Goal: Task Accomplishment & Management: Manage account settings

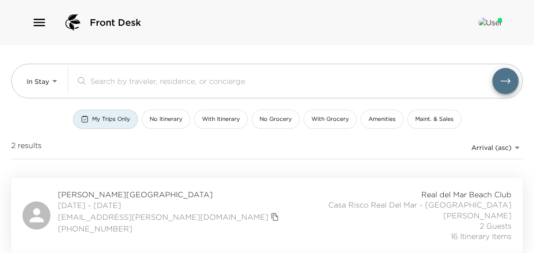
scroll to position [89, 0]
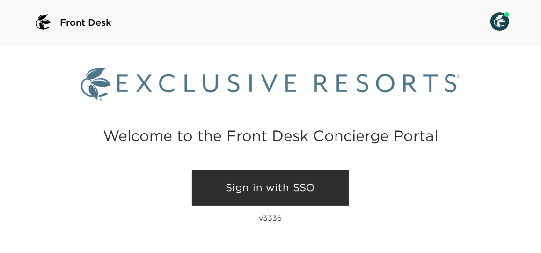
click at [269, 192] on link "Sign in with SSO" at bounding box center [270, 188] width 157 height 36
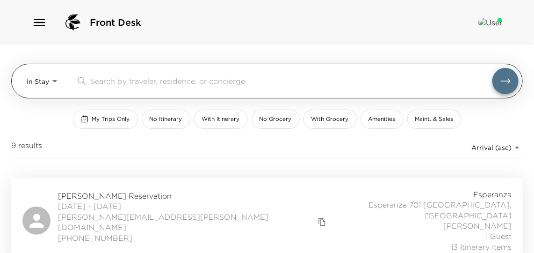
click at [39, 88] on body "Front Desk In Stay In-Stay ​ My Trips Only No Itinerary With Itinerary No Groce…" at bounding box center [267, 126] width 534 height 253
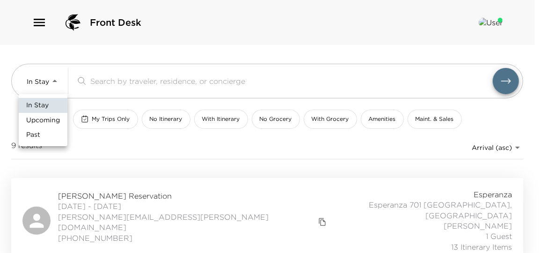
click at [41, 123] on span "Upcoming" at bounding box center [43, 120] width 34 height 9
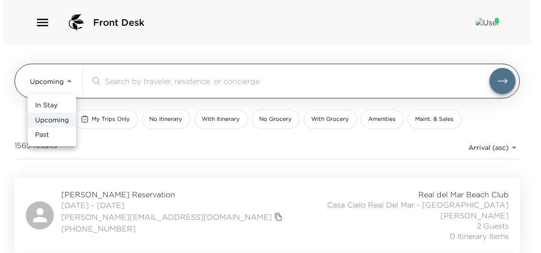
click at [50, 87] on body "Front Desk Upcoming Upcoming ​ My Trips Only No Itinerary With Itinerary No Gro…" at bounding box center [267, 126] width 534 height 253
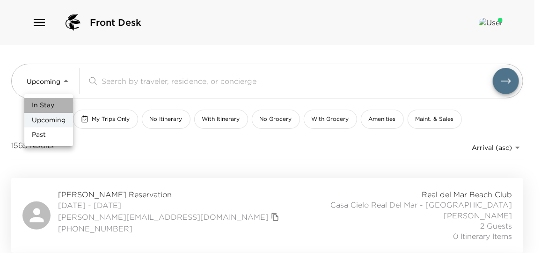
click at [50, 109] on span "In Stay" at bounding box center [43, 105] width 22 height 9
type input "In-Stay"
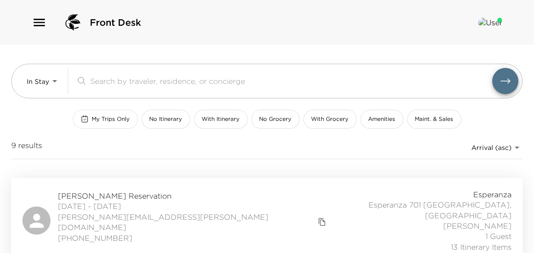
click at [104, 120] on span "My Trips Only" at bounding box center [111, 119] width 38 height 8
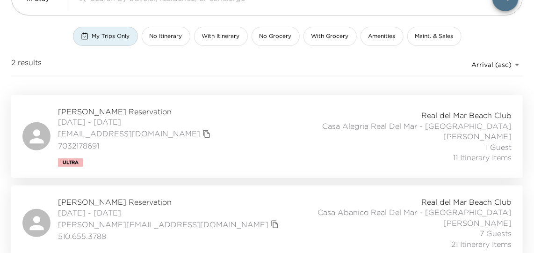
scroll to position [89, 0]
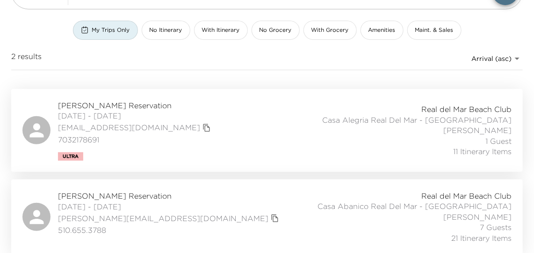
click at [207, 214] on div "Mike Dodson Reservation 10/01/2025 - 10/06/2025 mike@mosnow4.com 510.655.3788 R…" at bounding box center [266, 216] width 489 height 52
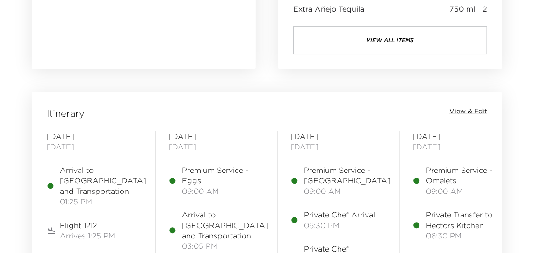
scroll to position [1148, 0]
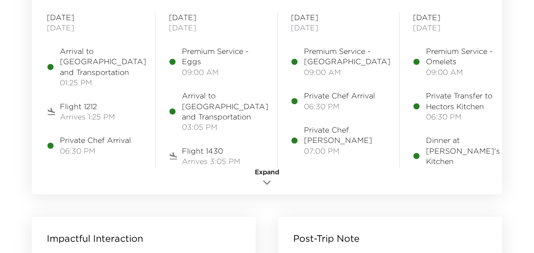
click at [267, 181] on icon "button" at bounding box center [266, 182] width 11 height 11
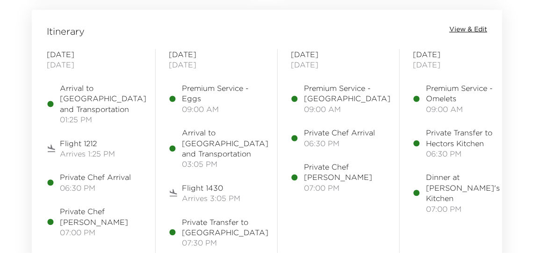
scroll to position [1063, 0]
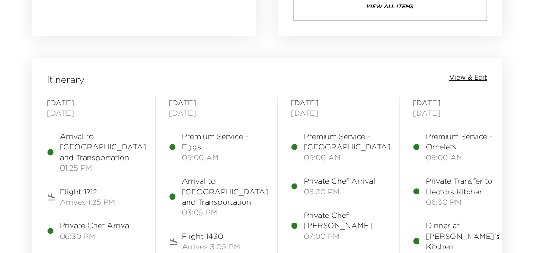
click at [66, 154] on span "Arrival to [GEOGRAPHIC_DATA] and Transportation" at bounding box center [103, 146] width 87 height 31
click at [474, 79] on span "View & Edit" at bounding box center [468, 77] width 38 height 9
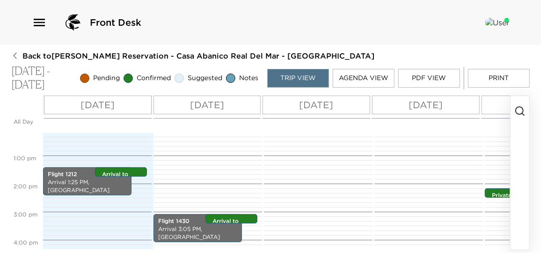
scroll to position [352, 0]
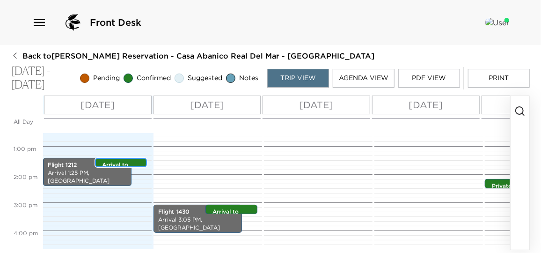
click at [118, 164] on p "Arrival to [GEOGRAPHIC_DATA] and Transportation" at bounding box center [123, 176] width 43 height 31
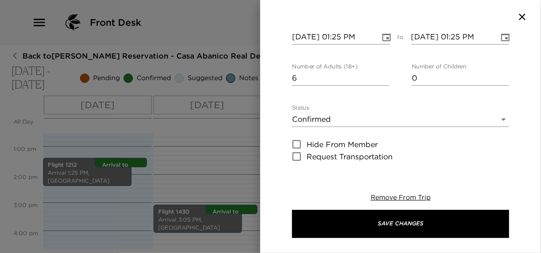
scroll to position [85, 0]
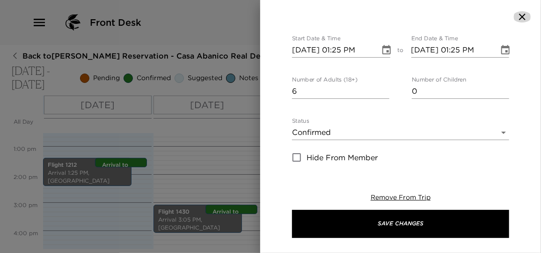
click at [520, 18] on icon "button" at bounding box center [521, 16] width 11 height 11
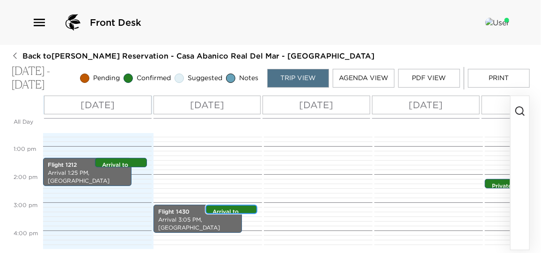
click at [243, 209] on p "Arrival to [GEOGRAPHIC_DATA] and Transportation" at bounding box center [233, 223] width 43 height 31
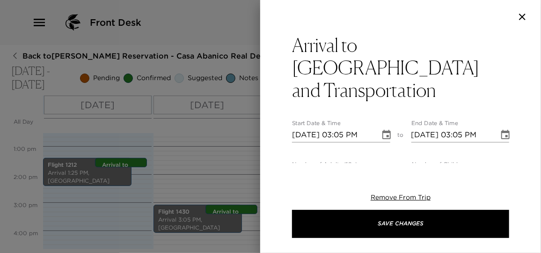
click at [243, 209] on div at bounding box center [270, 126] width 541 height 253
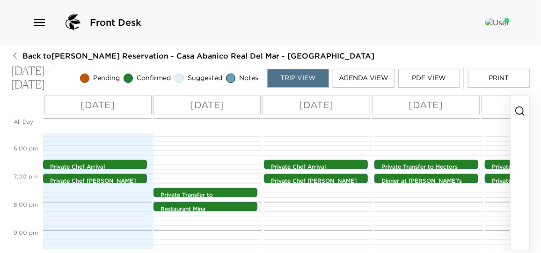
scroll to position [479, 0]
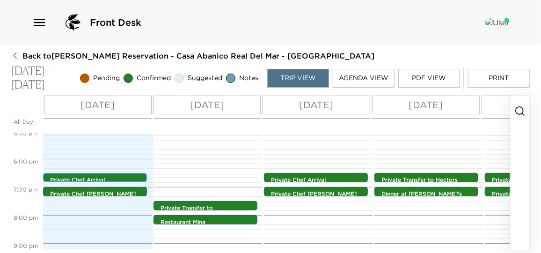
click at [115, 177] on p "Private Chef Arrival" at bounding box center [97, 180] width 94 height 8
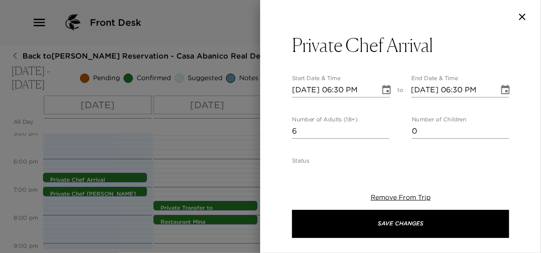
click at [115, 177] on div at bounding box center [270, 126] width 541 height 253
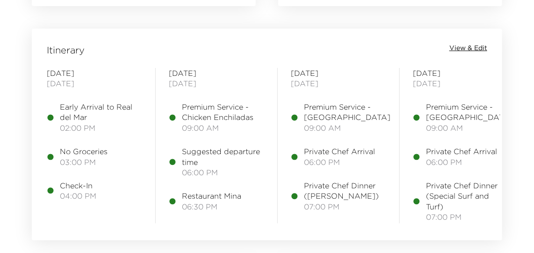
scroll to position [1105, 0]
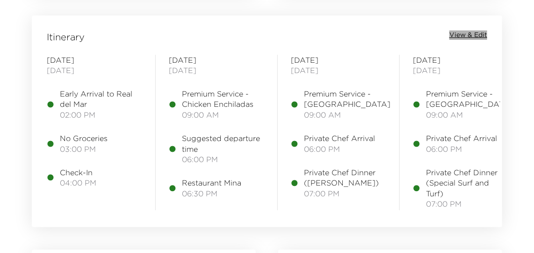
click at [475, 32] on span "View & Edit" at bounding box center [468, 34] width 38 height 9
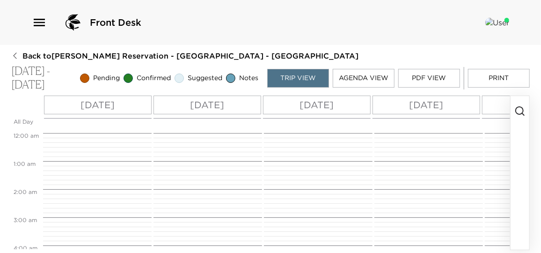
scroll to position [252, 0]
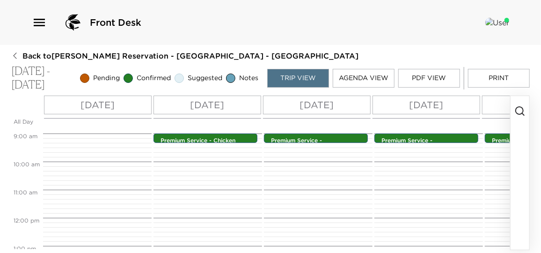
click at [357, 70] on button "Agenda View" at bounding box center [364, 78] width 62 height 19
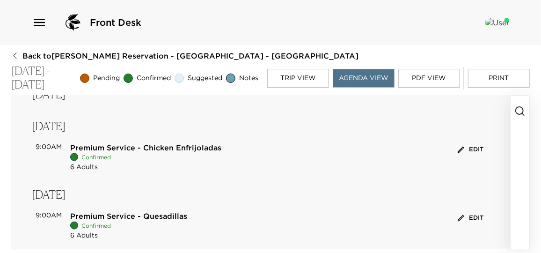
scroll to position [535, 0]
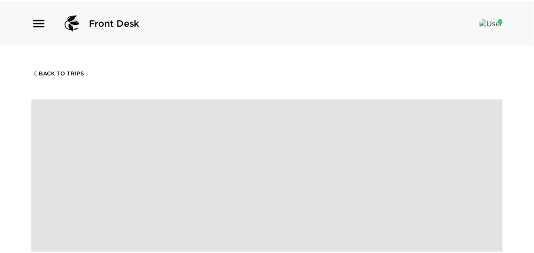
scroll to position [1105, 0]
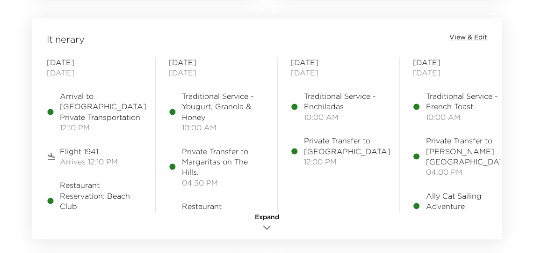
scroll to position [1105, 0]
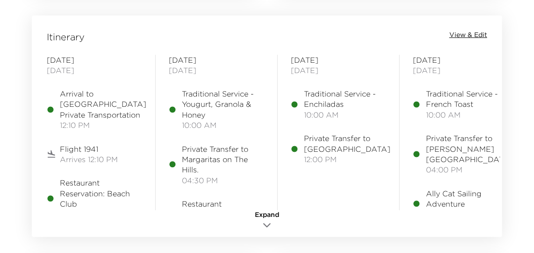
click at [264, 224] on icon "button" at bounding box center [266, 224] width 11 height 11
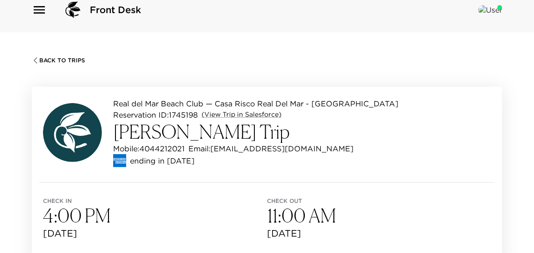
scroll to position [0, 0]
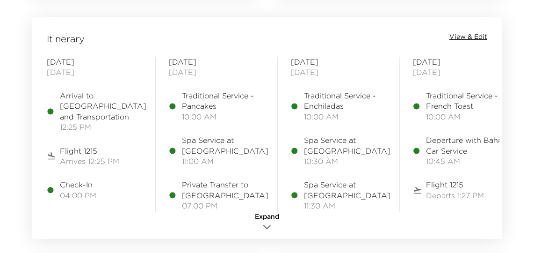
scroll to position [1190, 0]
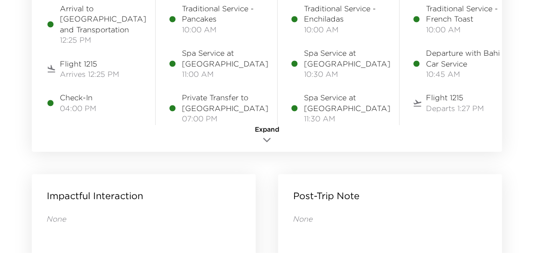
click at [263, 138] on icon "button" at bounding box center [266, 139] width 11 height 11
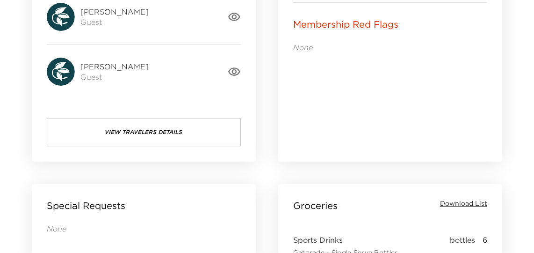
scroll to position [595, 0]
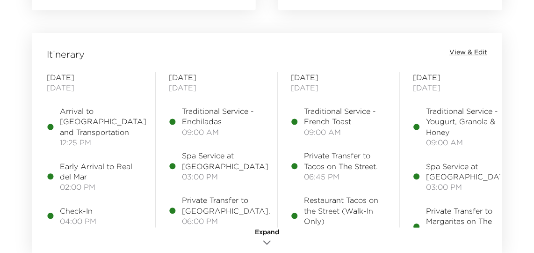
scroll to position [1105, 0]
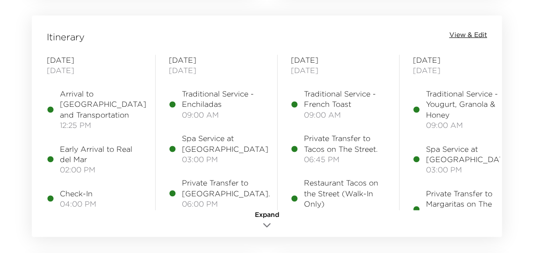
click at [461, 30] on span "View & Edit" at bounding box center [468, 34] width 38 height 9
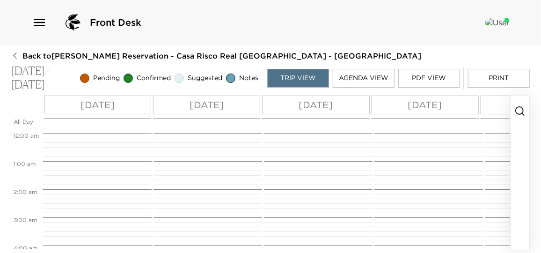
scroll to position [252, 0]
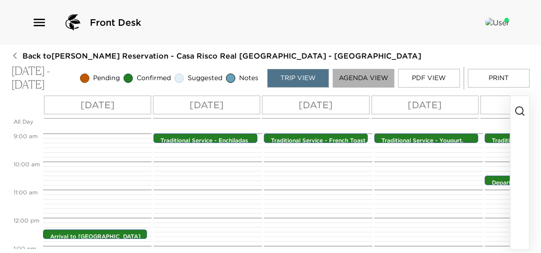
click at [366, 76] on button "Agenda View" at bounding box center [364, 78] width 62 height 19
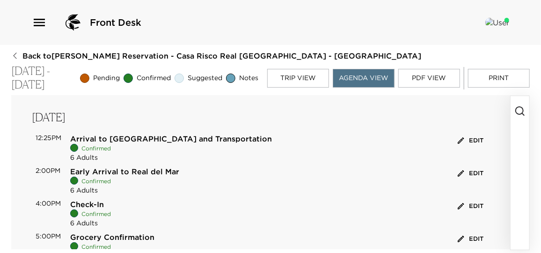
scroll to position [0, 0]
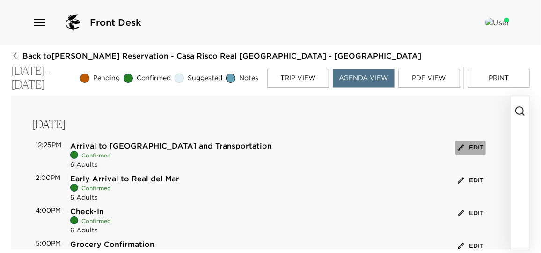
click at [469, 147] on button "Edit" at bounding box center [470, 147] width 30 height 14
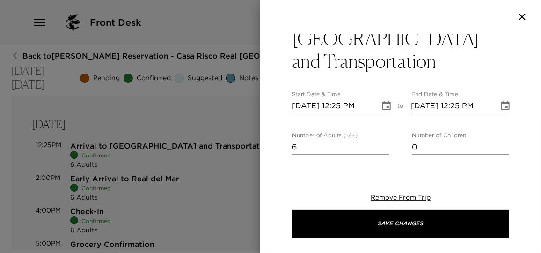
scroll to position [42, 0]
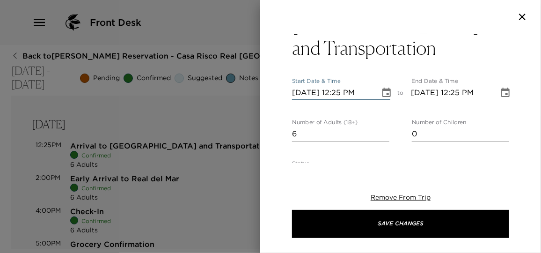
click at [338, 85] on input "[DATE] 12:25 PM" at bounding box center [332, 92] width 81 height 15
drag, startPoint x: 355, startPoint y: 92, endPoint x: 354, endPoint y: 87, distance: 4.7
type input "[DATE] hh:25 PM"
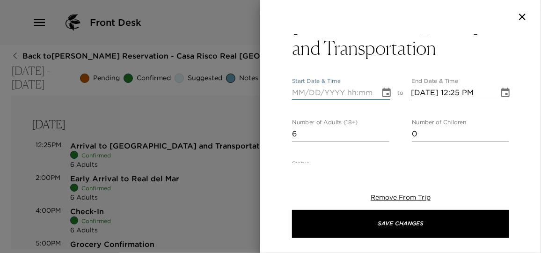
click at [383, 32] on div at bounding box center [400, 17] width 281 height 34
type input "[DATE] hh:25 PM"
click at [355, 85] on input "[DATE] hh:25 PM" at bounding box center [332, 92] width 81 height 15
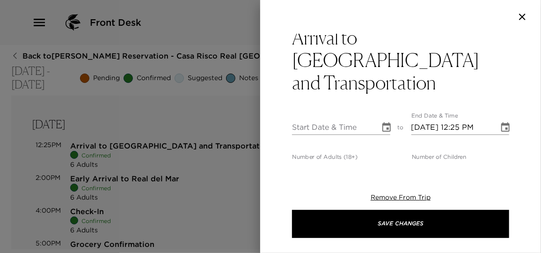
scroll to position [0, 0]
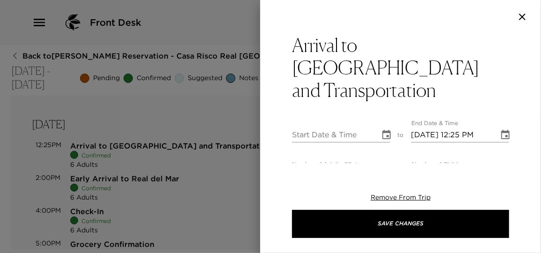
click at [526, 12] on icon "button" at bounding box center [521, 16] width 11 height 11
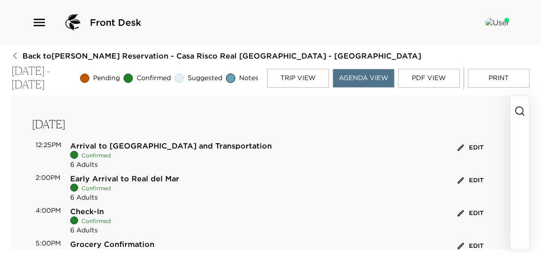
click at [468, 152] on button "Edit" at bounding box center [470, 147] width 30 height 14
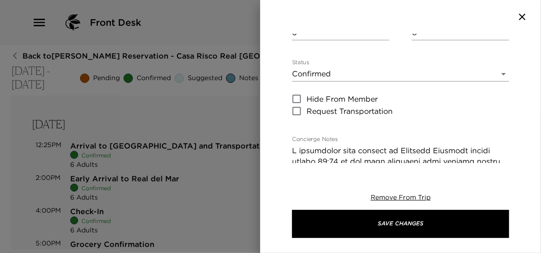
scroll to position [170, 0]
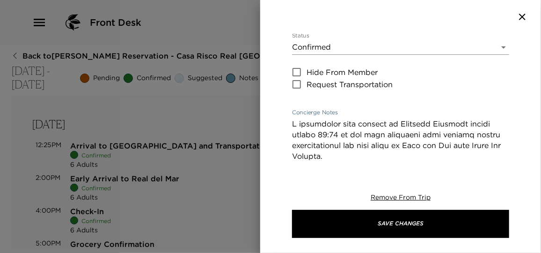
drag, startPoint x: 392, startPoint y: 100, endPoint x: 342, endPoint y: 115, distance: 52.2
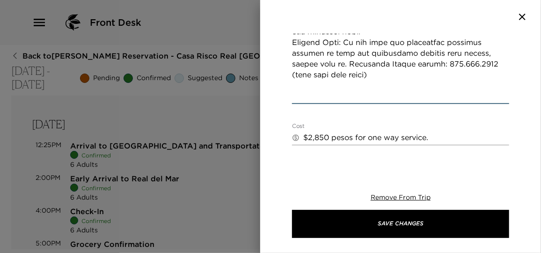
scroll to position [553, 0]
click at [235, 116] on div at bounding box center [270, 126] width 541 height 253
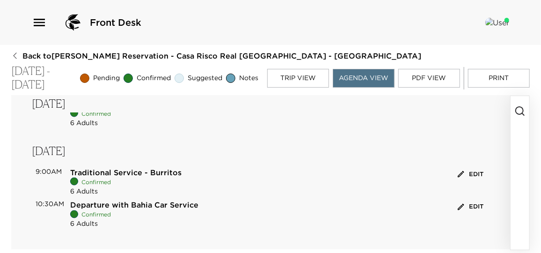
scroll to position [639, 0]
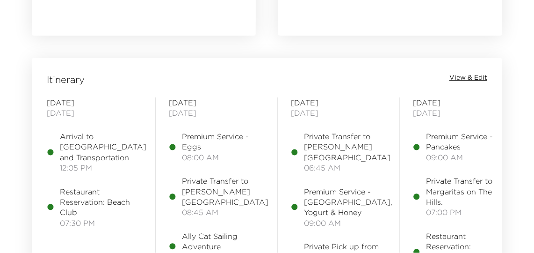
click at [474, 74] on span "View & Edit" at bounding box center [468, 77] width 38 height 9
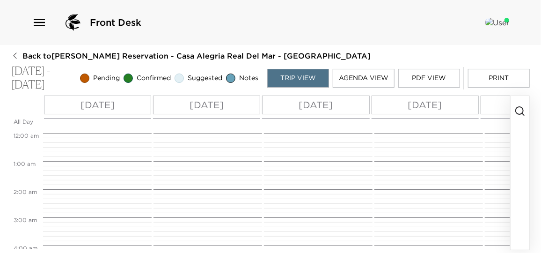
scroll to position [189, 0]
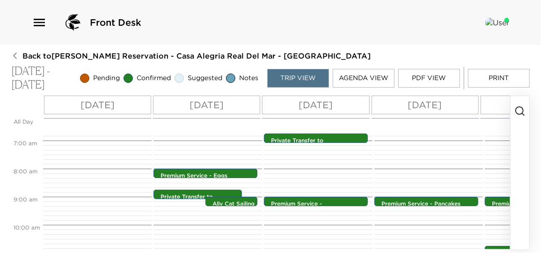
click at [368, 81] on button "Agenda View" at bounding box center [364, 78] width 62 height 19
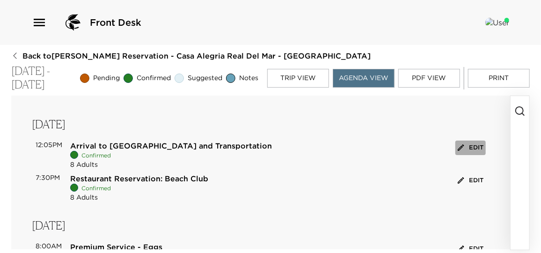
click at [464, 147] on button "Edit" at bounding box center [470, 147] width 30 height 14
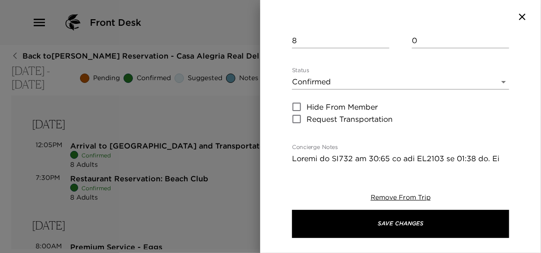
scroll to position [170, 0]
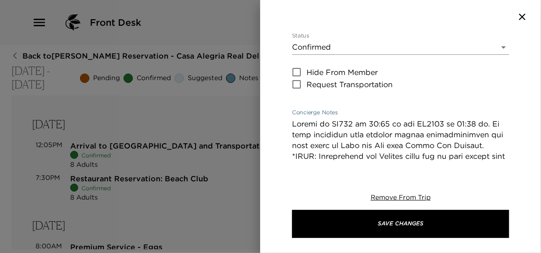
drag, startPoint x: 292, startPoint y: 101, endPoint x: 489, endPoint y: 97, distance: 196.9
click at [246, 120] on div at bounding box center [270, 126] width 541 height 253
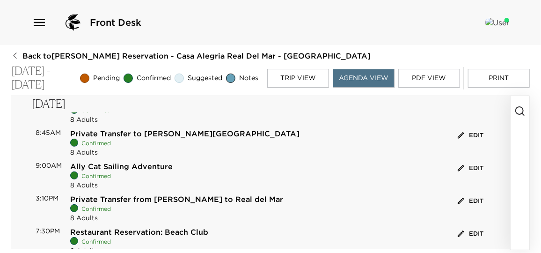
scroll to position [127, 0]
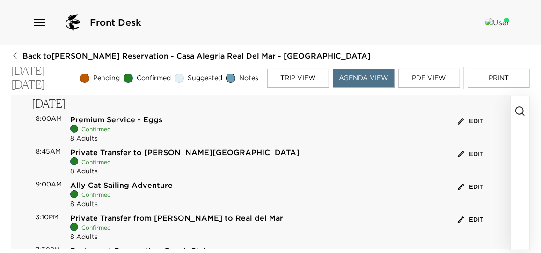
click at [471, 154] on button "Edit" at bounding box center [470, 154] width 30 height 14
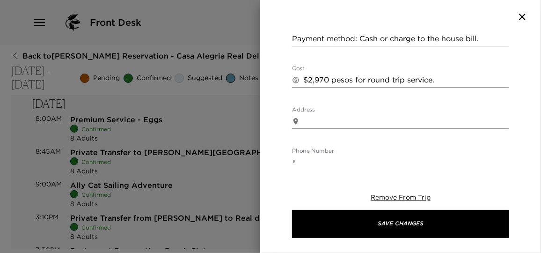
scroll to position [170, 0]
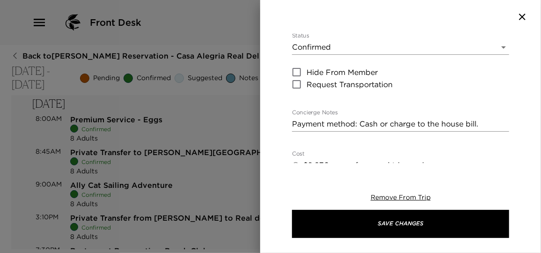
click at [250, 132] on div at bounding box center [270, 126] width 541 height 253
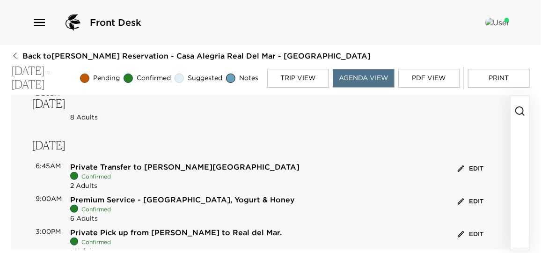
scroll to position [297, 0]
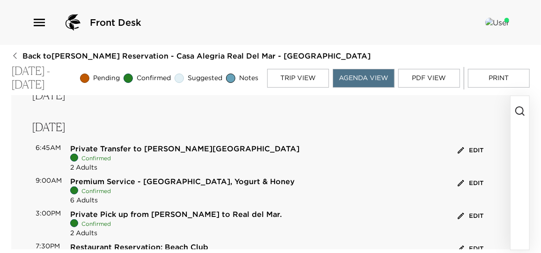
click at [469, 147] on button "Edit" at bounding box center [470, 150] width 30 height 14
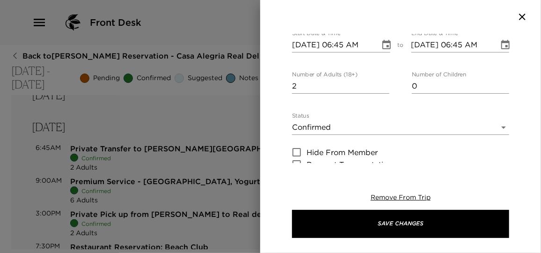
scroll to position [85, 0]
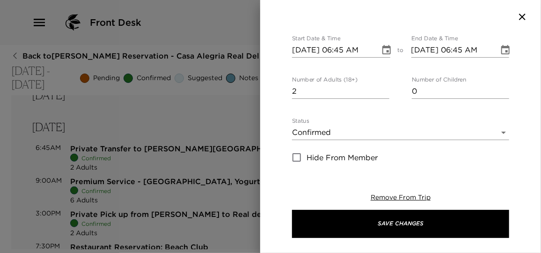
click at [224, 150] on div at bounding box center [270, 126] width 541 height 253
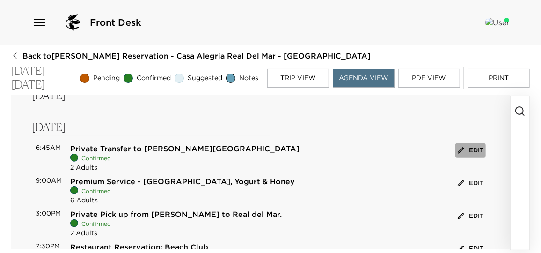
click at [473, 150] on button "Edit" at bounding box center [470, 150] width 30 height 14
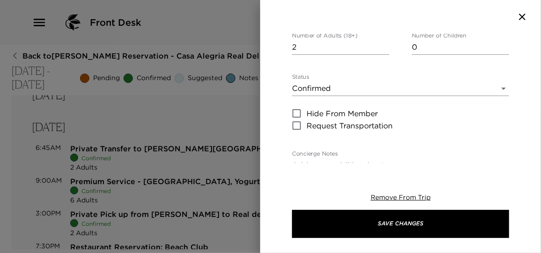
scroll to position [127, 0]
click at [223, 163] on div at bounding box center [270, 126] width 541 height 253
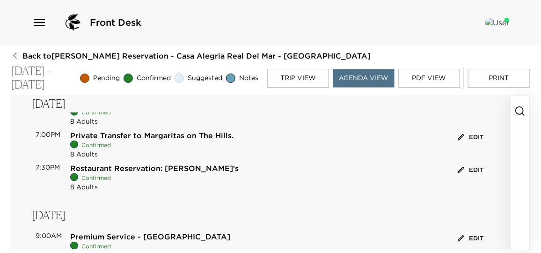
scroll to position [467, 0]
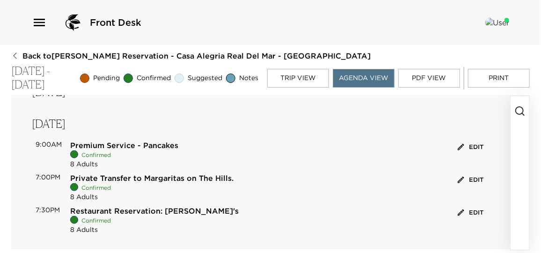
click at [472, 181] on button "Edit" at bounding box center [470, 180] width 30 height 14
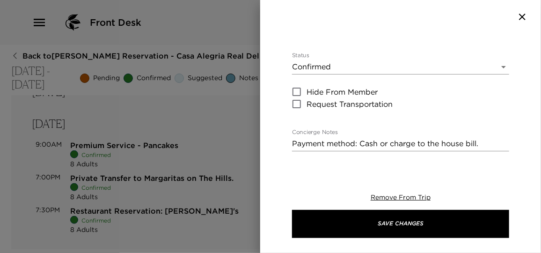
scroll to position [127, 0]
click at [229, 144] on div at bounding box center [270, 126] width 541 height 253
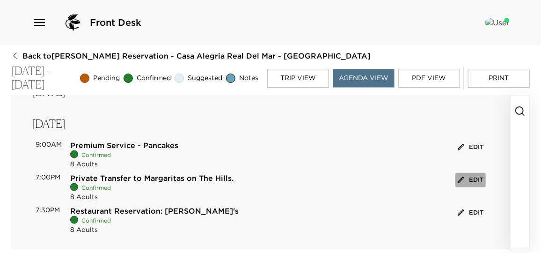
click at [467, 177] on button "Edit" at bounding box center [470, 180] width 30 height 14
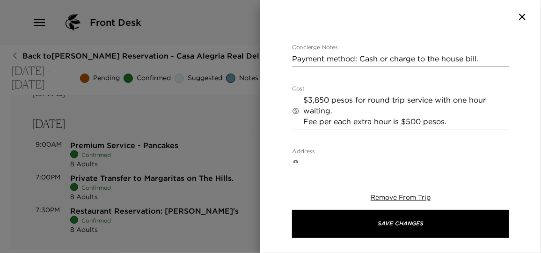
scroll to position [170, 0]
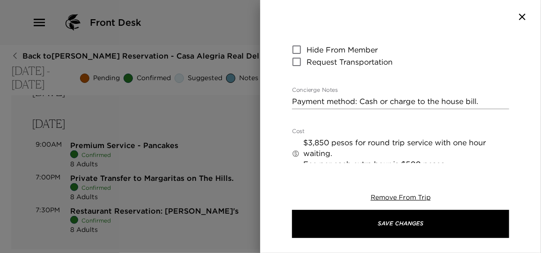
click at [216, 130] on div at bounding box center [270, 126] width 541 height 253
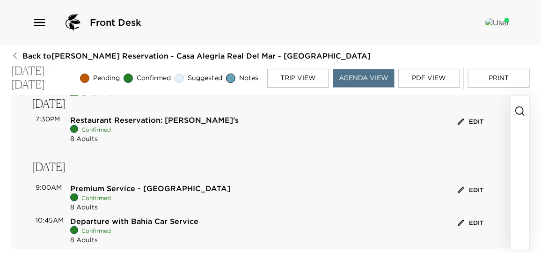
scroll to position [574, 0]
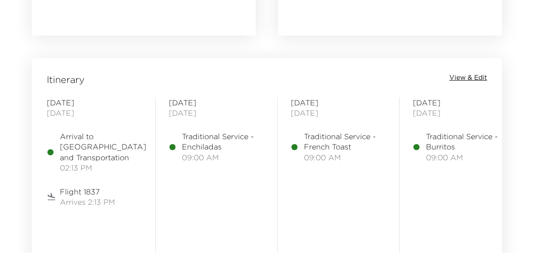
click at [460, 76] on span "View & Edit" at bounding box center [468, 77] width 38 height 9
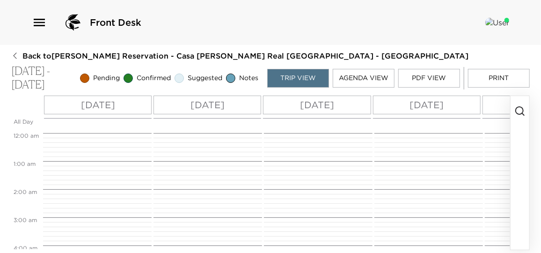
scroll to position [252, 0]
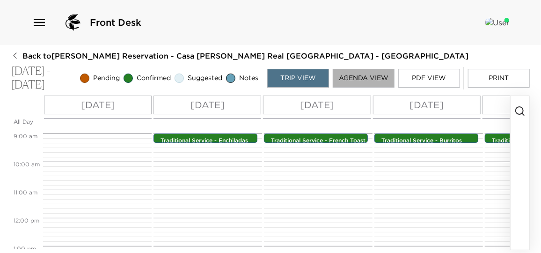
click at [366, 74] on button "Agenda View" at bounding box center [364, 78] width 62 height 19
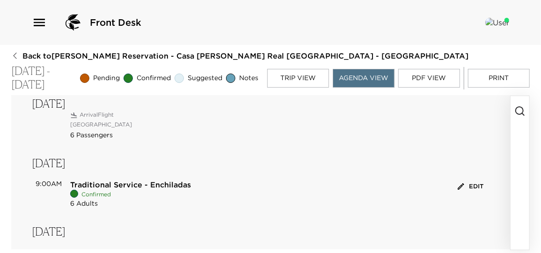
scroll to position [0, 0]
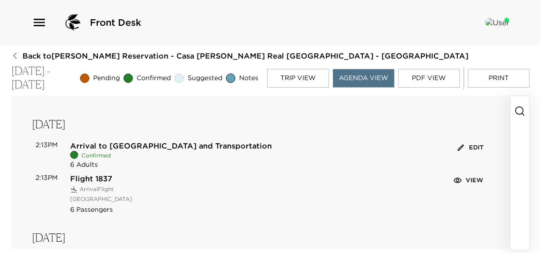
click at [468, 151] on button "Edit" at bounding box center [470, 147] width 30 height 14
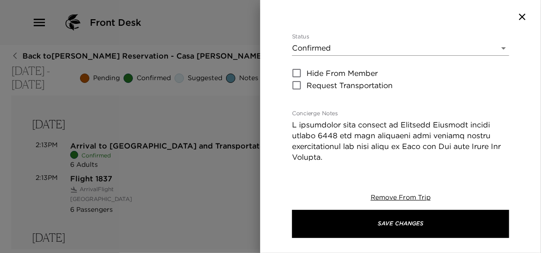
scroll to position [170, 0]
drag, startPoint x: 392, startPoint y: 100, endPoint x: 340, endPoint y: 115, distance: 54.0
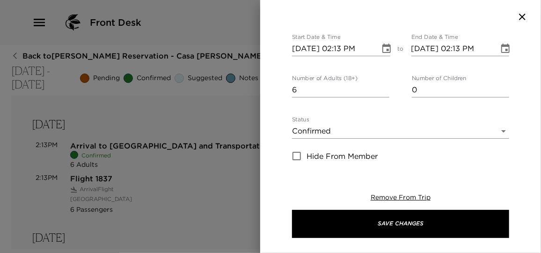
scroll to position [0, 0]
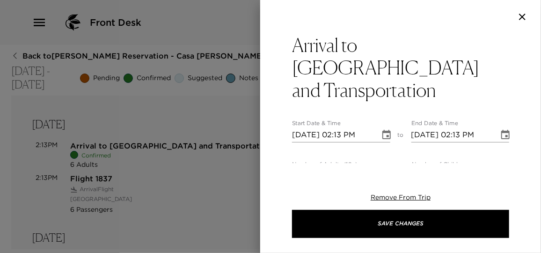
click at [167, 198] on div at bounding box center [270, 126] width 541 height 253
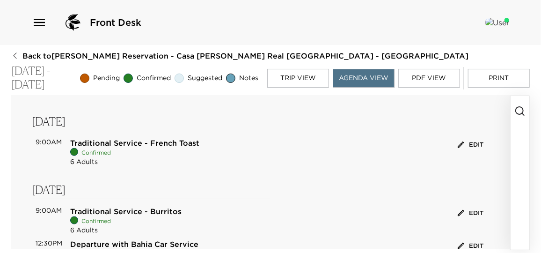
scroll to position [541, 0]
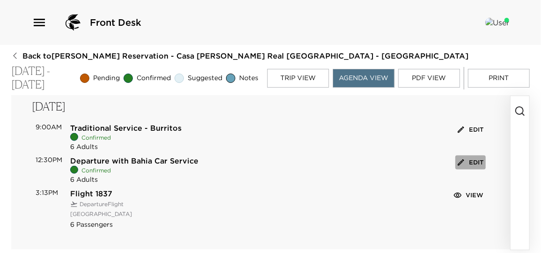
click at [470, 163] on button "Edit" at bounding box center [470, 162] width 30 height 14
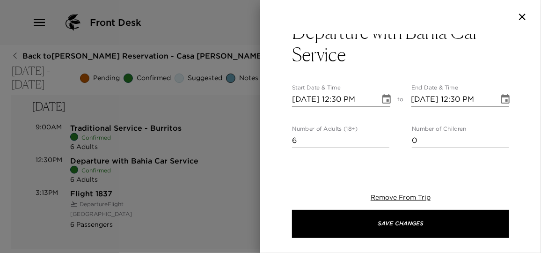
scroll to position [0, 0]
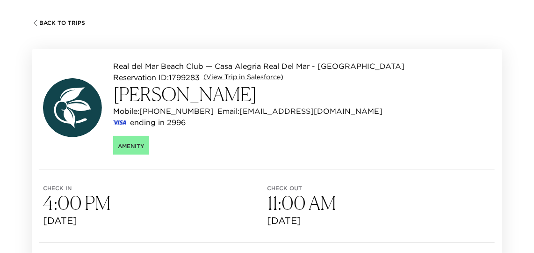
scroll to position [42, 0]
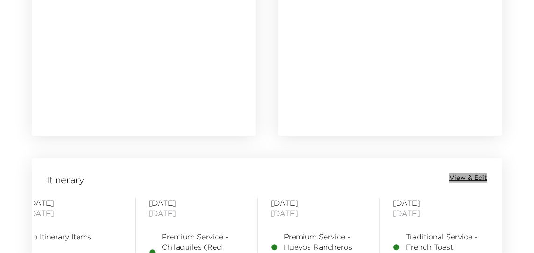
click at [471, 181] on span "View & Edit" at bounding box center [468, 177] width 38 height 9
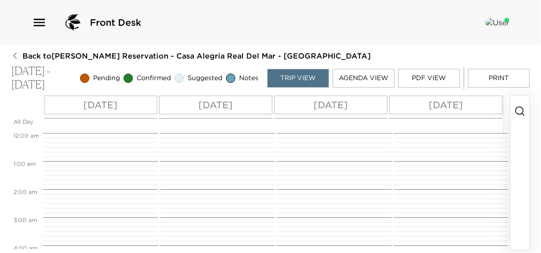
scroll to position [295, 0]
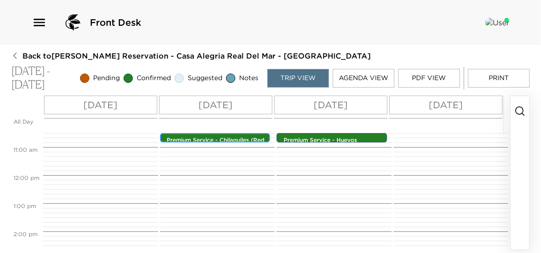
click at [227, 138] on p "Premium Service - Chilaquiles (Red Sauce)" at bounding box center [217, 144] width 101 height 16
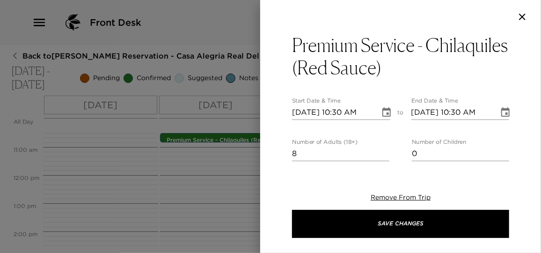
click at [216, 166] on div at bounding box center [270, 126] width 541 height 253
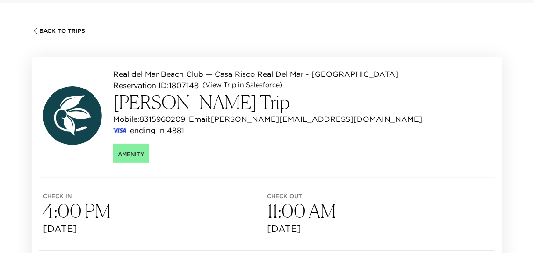
scroll to position [85, 0]
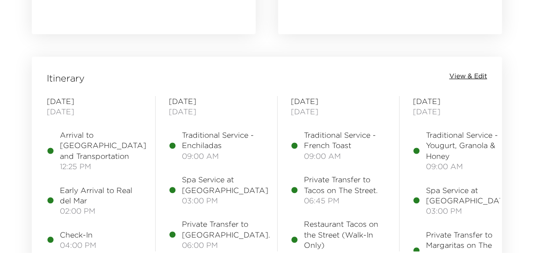
scroll to position [1063, 0]
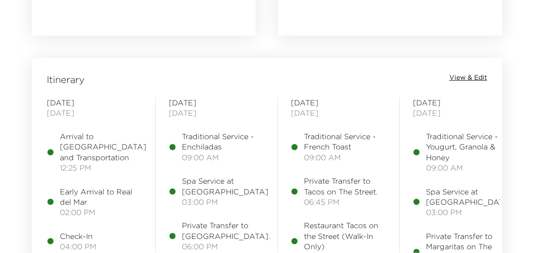
click at [462, 78] on span "View & Edit" at bounding box center [468, 77] width 38 height 9
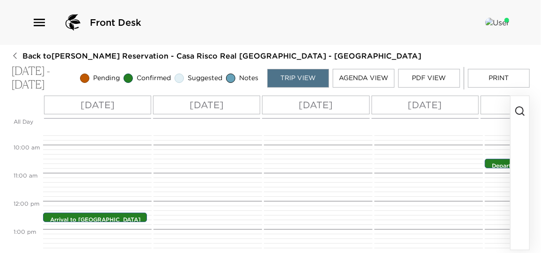
scroll to position [295, 0]
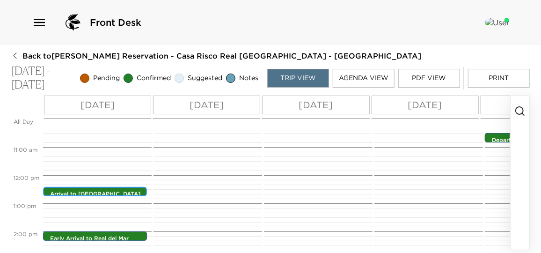
click at [107, 194] on p "Arrival to [GEOGRAPHIC_DATA] and Transportation" at bounding box center [97, 198] width 94 height 16
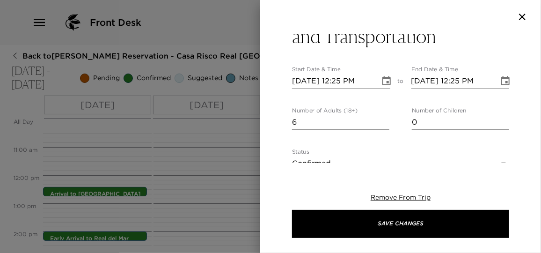
scroll to position [0, 0]
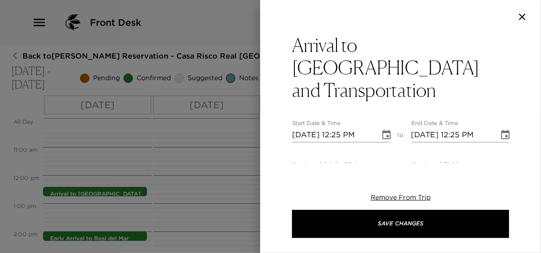
click at [522, 17] on icon "button" at bounding box center [522, 17] width 7 height 7
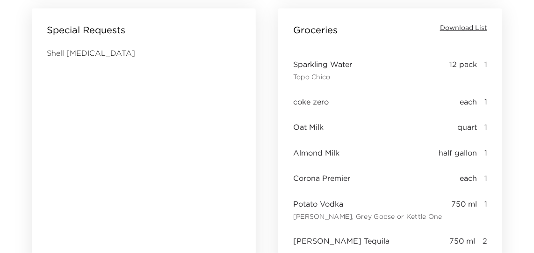
scroll to position [723, 0]
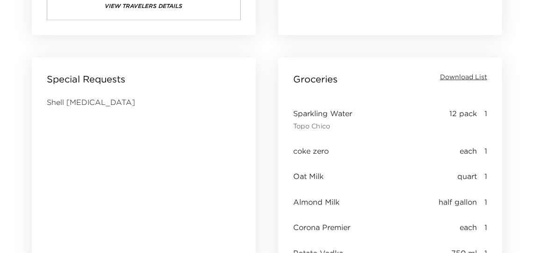
click at [460, 75] on span "Download List" at bounding box center [463, 76] width 47 height 9
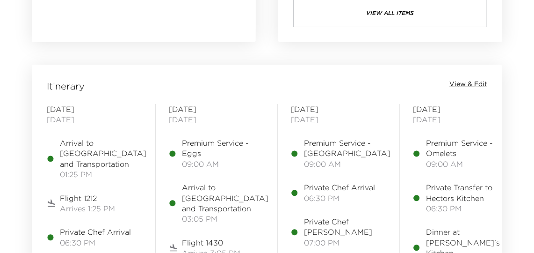
scroll to position [1105, 0]
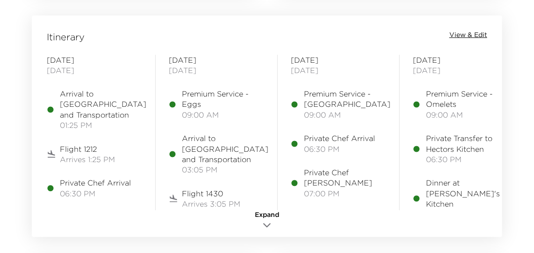
click at [462, 31] on span "View & Edit" at bounding box center [468, 34] width 38 height 9
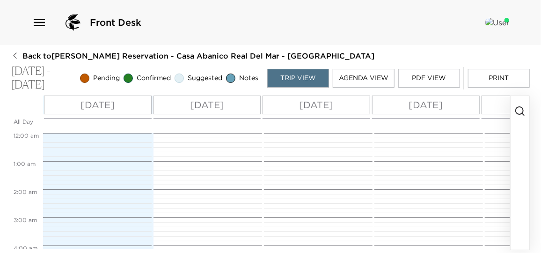
scroll to position [224, 0]
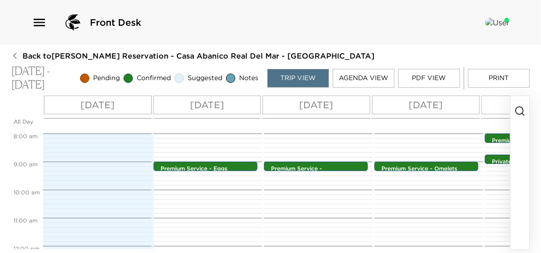
click at [492, 80] on button "Print" at bounding box center [499, 78] width 62 height 19
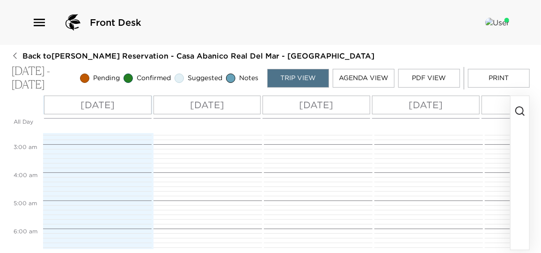
scroll to position [0, 0]
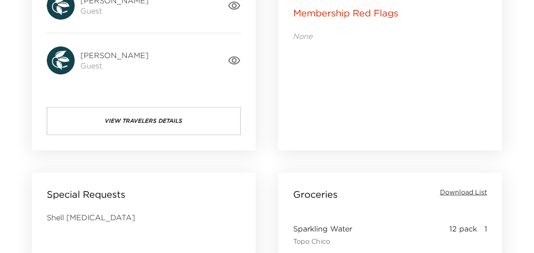
scroll to position [595, 0]
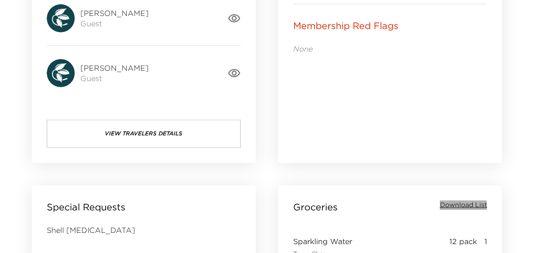
click at [453, 205] on span "Download List" at bounding box center [463, 204] width 47 height 9
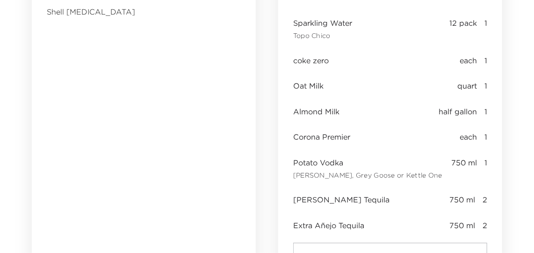
scroll to position [765, 0]
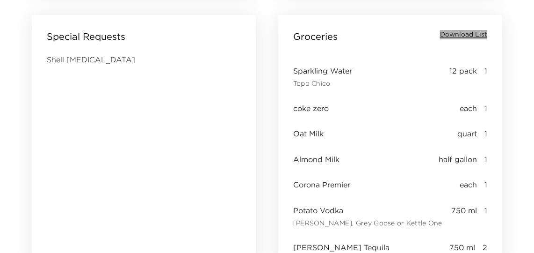
click at [465, 33] on span "Download List" at bounding box center [463, 34] width 47 height 9
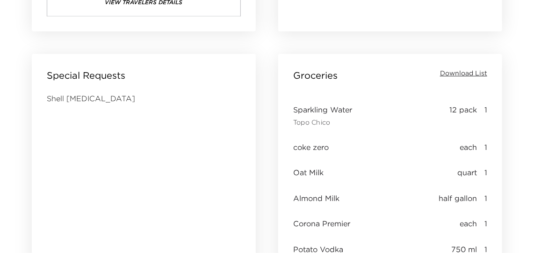
scroll to position [723, 0]
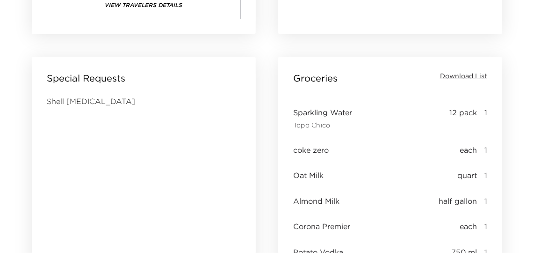
click at [463, 78] on span "Download List" at bounding box center [463, 76] width 47 height 9
click at [507, 145] on div "Groceries Download List Sparkling Water Topo Chico 12 pack 1 coke zero each 1 O…" at bounding box center [390, 215] width 246 height 340
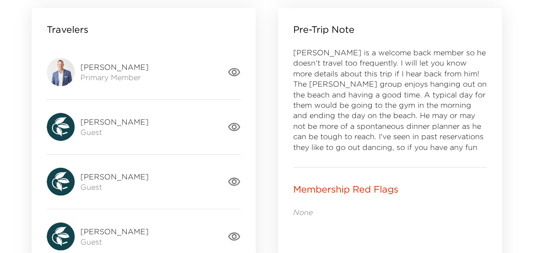
scroll to position [425, 0]
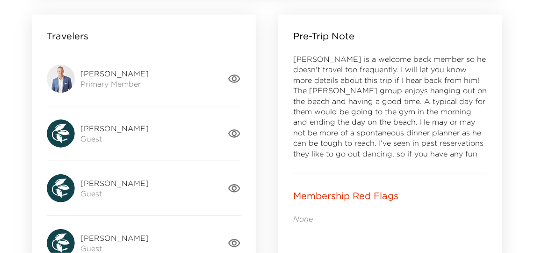
click at [226, 87] on div "Mike Dodson Primary Member" at bounding box center [137, 79] width 181 height 28
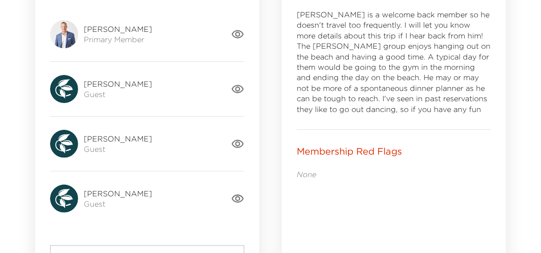
scroll to position [467, 0]
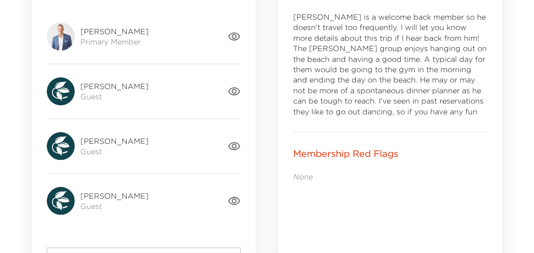
click at [235, 38] on icon "button" at bounding box center [234, 36] width 13 height 13
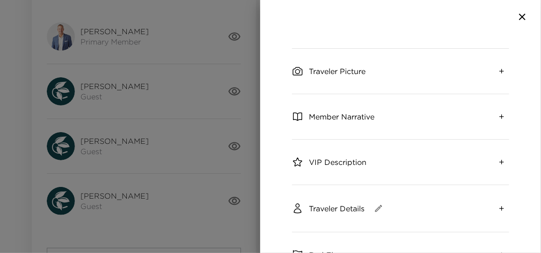
scroll to position [170, 0]
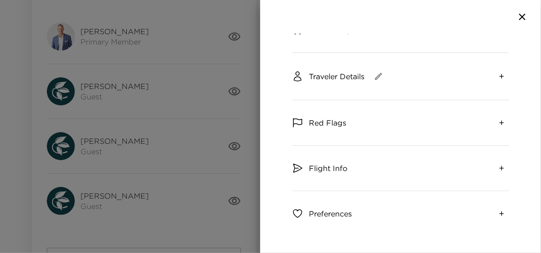
click at [413, 86] on div "Traveler Details" at bounding box center [400, 76] width 217 height 47
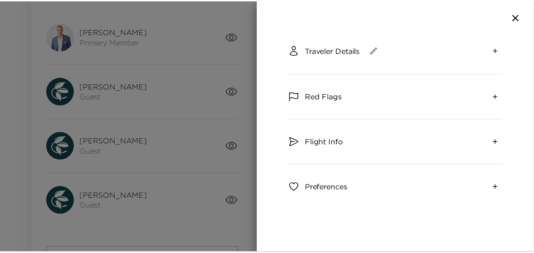
scroll to position [154, 0]
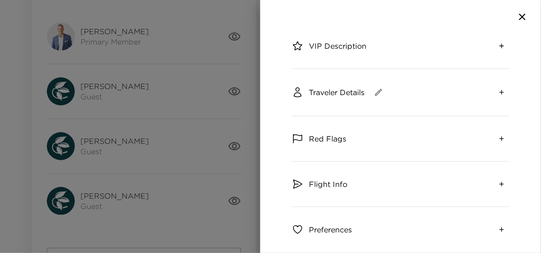
click at [498, 92] on icon "expand" at bounding box center [501, 91] width 7 height 7
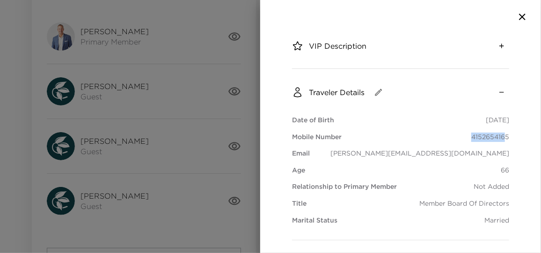
drag, startPoint x: 466, startPoint y: 137, endPoint x: 500, endPoint y: 135, distance: 34.2
click at [500, 135] on p "4152654165" at bounding box center [490, 136] width 38 height 9
click at [499, 138] on p "4152654165" at bounding box center [490, 136] width 38 height 9
click at [471, 136] on p "4152654165" at bounding box center [490, 136] width 38 height 9
click at [521, 19] on icon "button" at bounding box center [521, 16] width 11 height 11
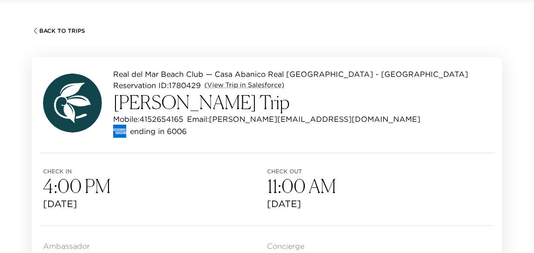
scroll to position [0, 0]
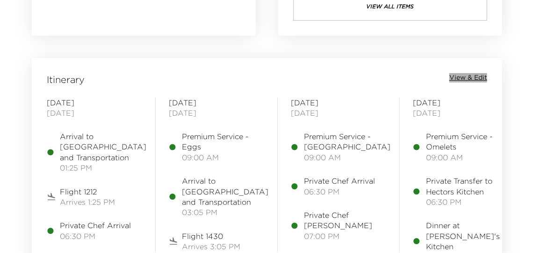
click at [473, 74] on span "View & Edit" at bounding box center [468, 77] width 38 height 9
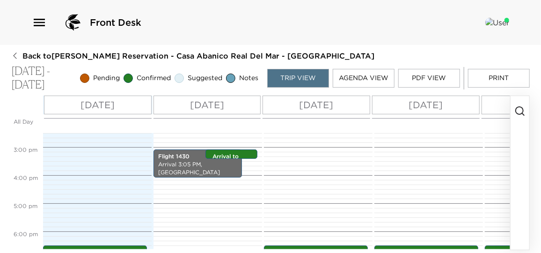
scroll to position [394, 0]
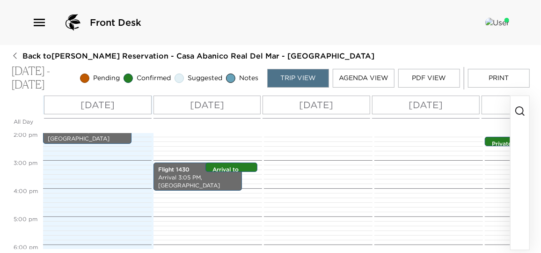
click at [366, 75] on button "Agenda View" at bounding box center [364, 78] width 62 height 19
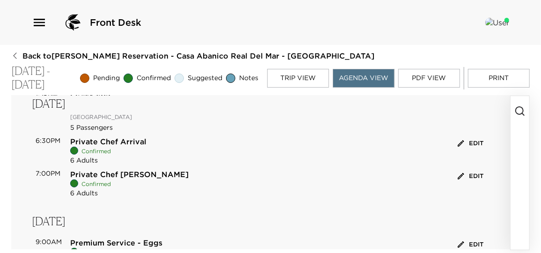
scroll to position [85, 0]
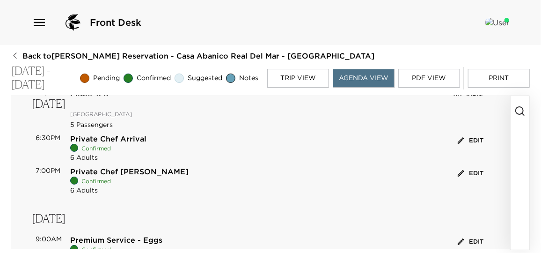
click at [468, 175] on button "Edit" at bounding box center [470, 173] width 30 height 14
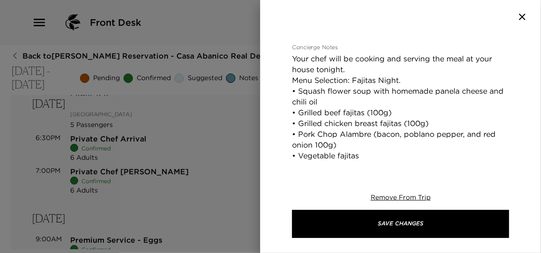
scroll to position [170, 0]
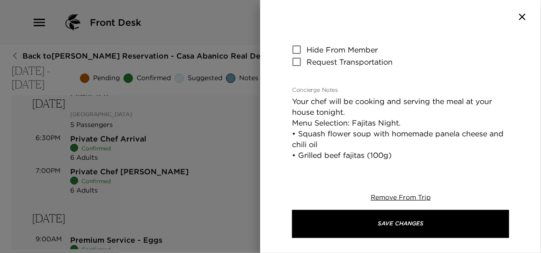
click at [247, 166] on div at bounding box center [270, 126] width 541 height 253
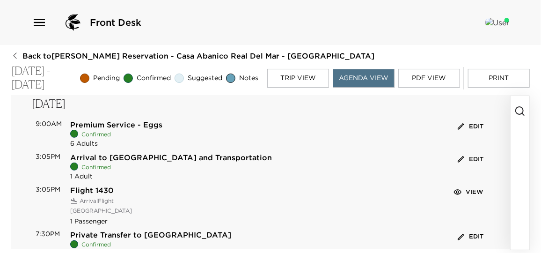
scroll to position [212, 0]
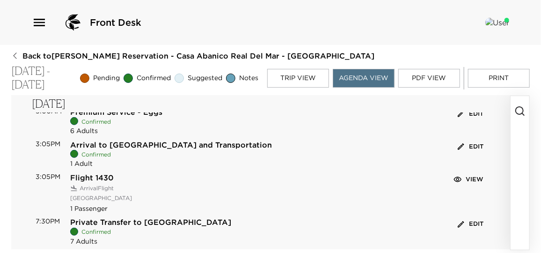
click at [459, 181] on button "View" at bounding box center [469, 179] width 34 height 14
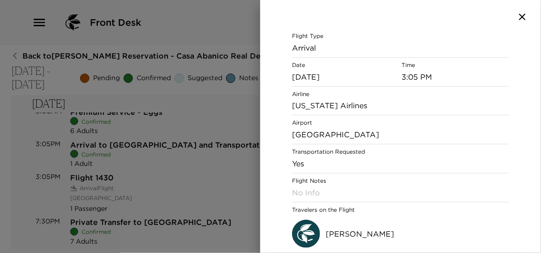
scroll to position [51, 0]
click at [159, 205] on div at bounding box center [270, 126] width 541 height 253
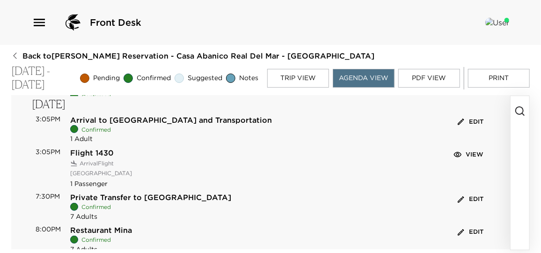
scroll to position [255, 0]
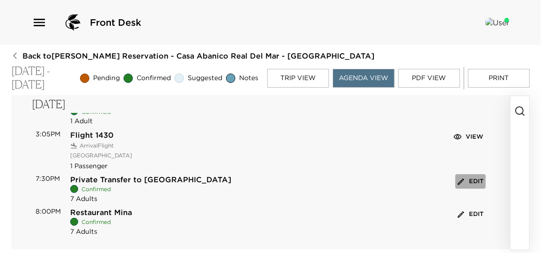
click at [467, 181] on button "Edit" at bounding box center [470, 181] width 30 height 14
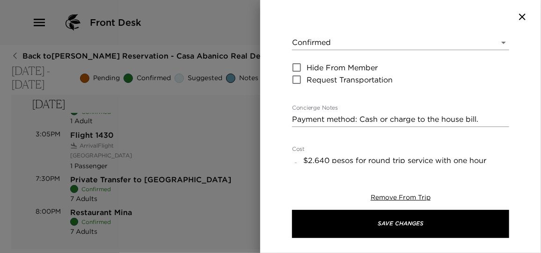
scroll to position [170, 0]
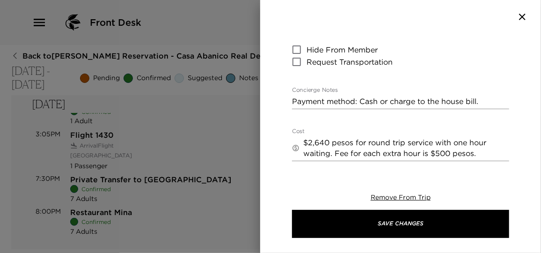
click at [255, 180] on div at bounding box center [270, 126] width 541 height 253
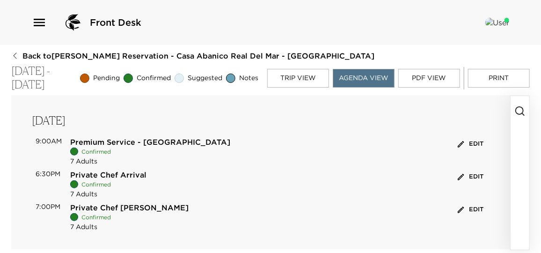
scroll to position [425, 0]
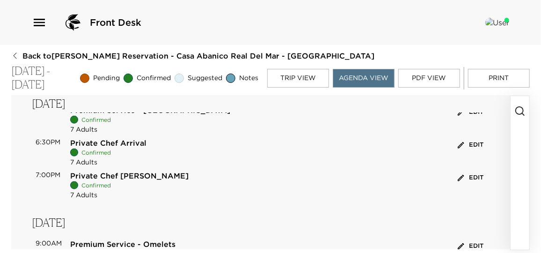
click at [466, 179] on button "Edit" at bounding box center [470, 177] width 30 height 14
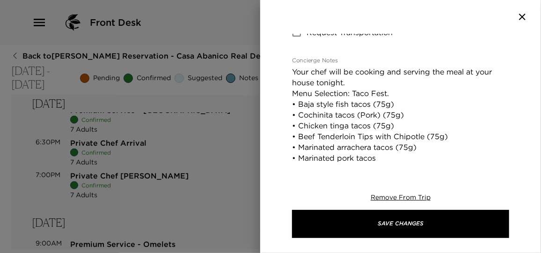
scroll to position [212, 0]
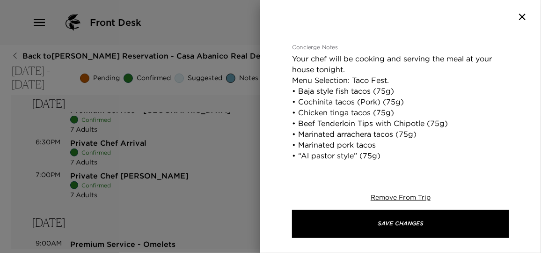
click at [241, 174] on div at bounding box center [270, 126] width 541 height 253
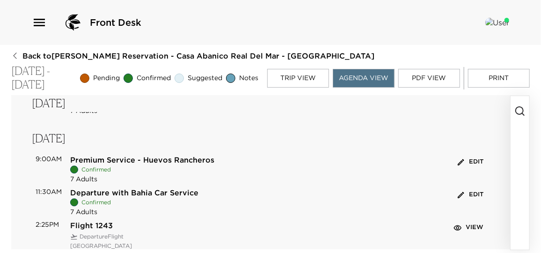
scroll to position [893, 0]
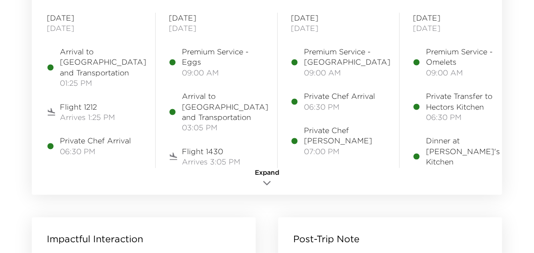
scroll to position [1148, 0]
click at [269, 181] on icon "button" at bounding box center [267, 182] width 7 height 3
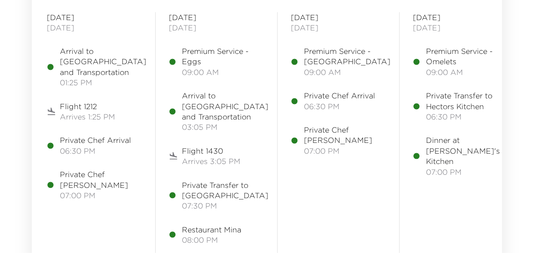
click at [105, 115] on span "Arrives 1:25 PM" at bounding box center [87, 116] width 55 height 10
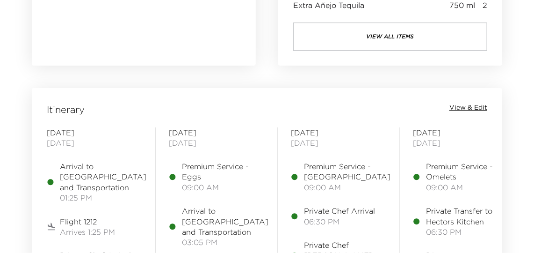
scroll to position [1020, 0]
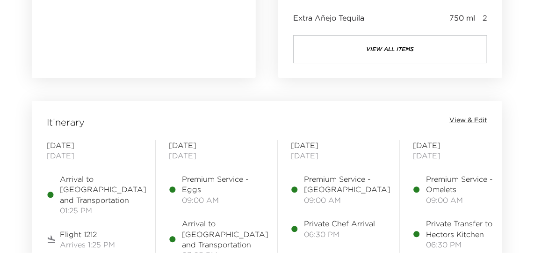
click at [470, 118] on span "View & Edit" at bounding box center [468, 120] width 38 height 9
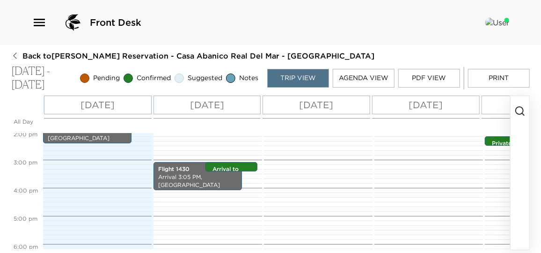
scroll to position [352, 0]
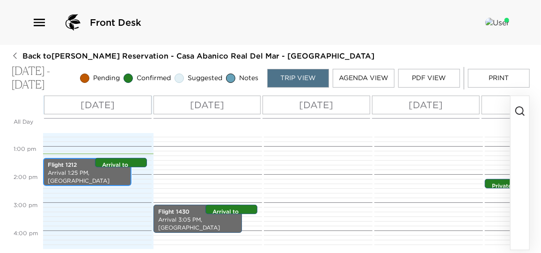
click at [104, 175] on p "Arrival 1:25 PM, [GEOGRAPHIC_DATA]" at bounding box center [87, 177] width 79 height 16
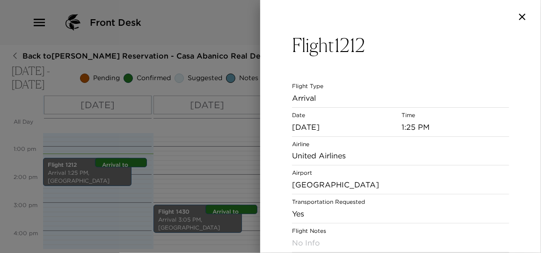
click at [104, 175] on div at bounding box center [270, 126] width 541 height 253
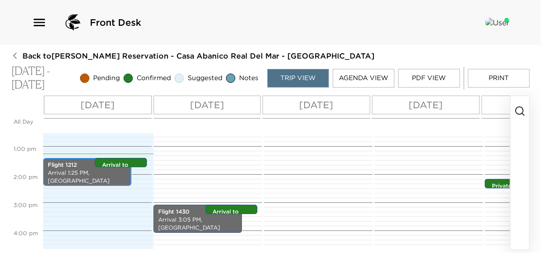
click at [104, 175] on p "Arrival 1:25 PM, [GEOGRAPHIC_DATA]" at bounding box center [87, 177] width 79 height 16
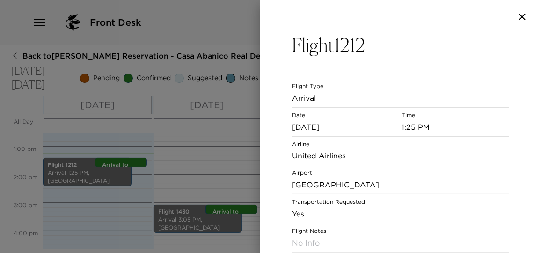
click at [118, 179] on div at bounding box center [270, 126] width 541 height 253
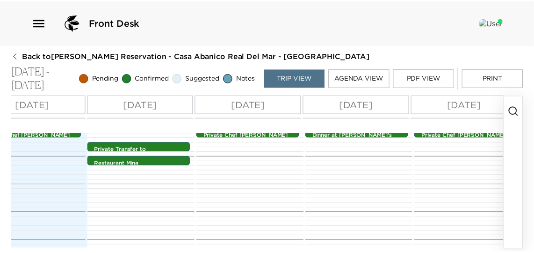
scroll to position [521, 0]
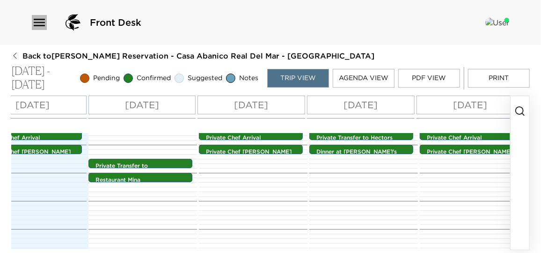
click at [41, 19] on icon "button" at bounding box center [39, 22] width 11 height 7
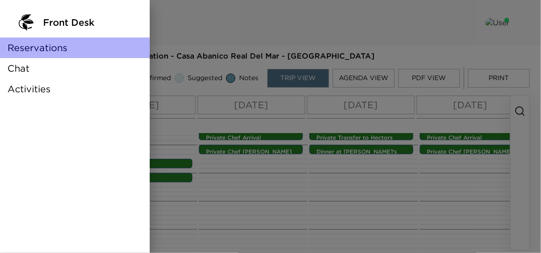
click at [51, 46] on span "Reservations" at bounding box center [37, 47] width 60 height 13
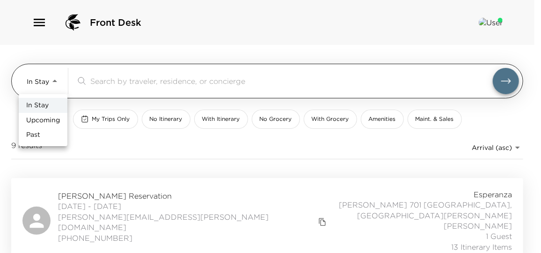
click at [47, 82] on body "Front Desk In Stay In-Stay ​ My Trips Only No Itinerary With Itinerary No Groce…" at bounding box center [270, 126] width 541 height 253
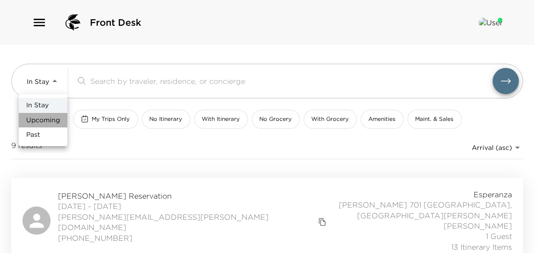
click at [51, 122] on span "Upcoming" at bounding box center [43, 120] width 34 height 9
type input "Upcoming"
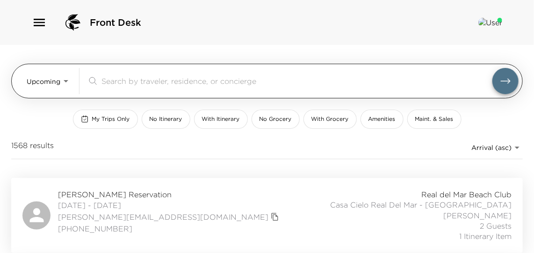
click at [112, 83] on input "search" at bounding box center [296, 80] width 391 height 11
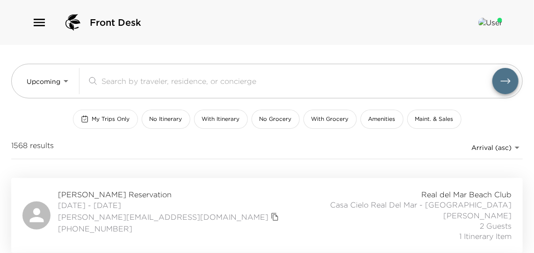
click at [116, 120] on span "My Trips Only" at bounding box center [111, 119] width 38 height 8
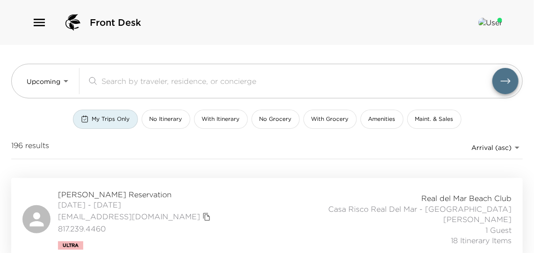
click at [227, 198] on div "[PERSON_NAME] Reservation [DATE] - [DATE] [EMAIL_ADDRESS][DOMAIN_NAME] 817.239.…" at bounding box center [266, 219] width 489 height 60
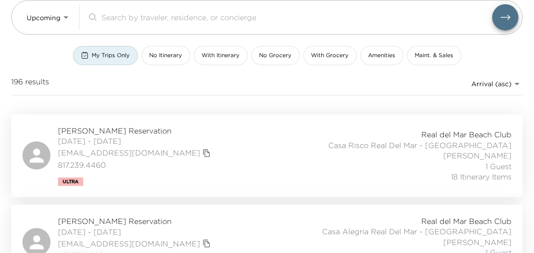
scroll to position [127, 0]
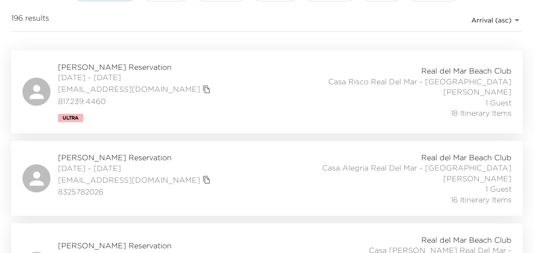
click at [299, 167] on div "[PERSON_NAME] Reservation [DATE] - [DATE] [EMAIL_ADDRESS][DOMAIN_NAME] 83257820…" at bounding box center [266, 178] width 489 height 52
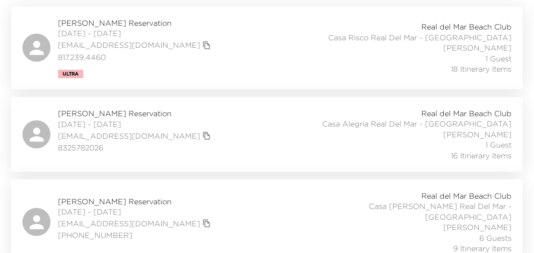
scroll to position [212, 0]
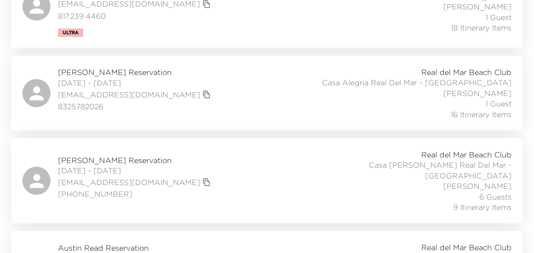
click at [277, 176] on div "[PERSON_NAME] Reservation [DATE] - [DATE] [EMAIL_ADDRESS][DOMAIN_NAME] [PHONE_N…" at bounding box center [266, 180] width 489 height 63
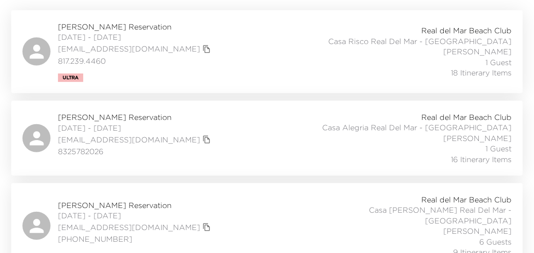
scroll to position [0, 0]
